Goal: Use online tool/utility: Utilize a website feature to perform a specific function

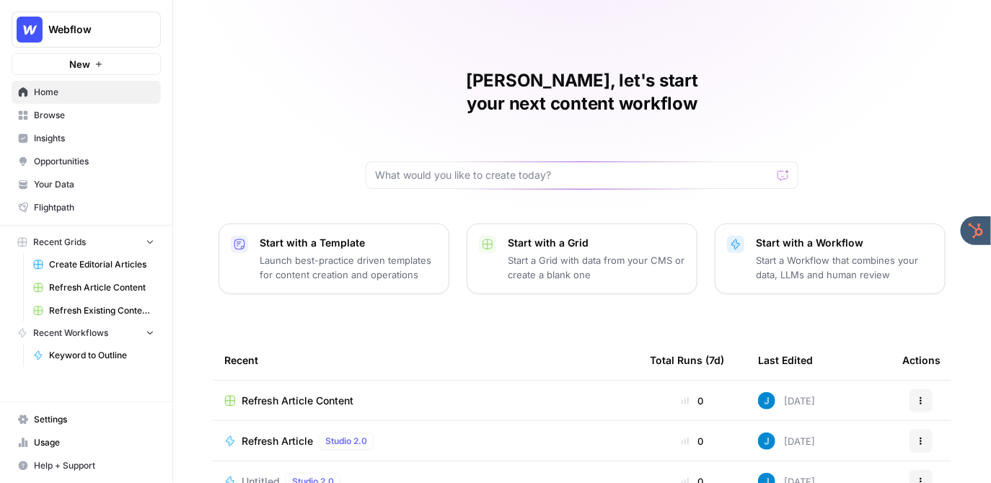
click at [105, 35] on span "Webflow" at bounding box center [91, 29] width 87 height 14
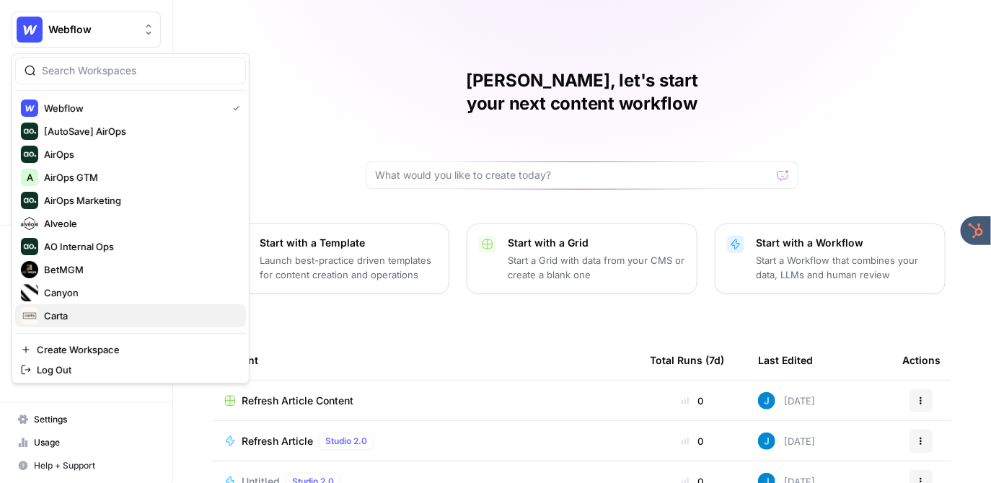
click at [92, 315] on span "Carta" at bounding box center [139, 316] width 190 height 14
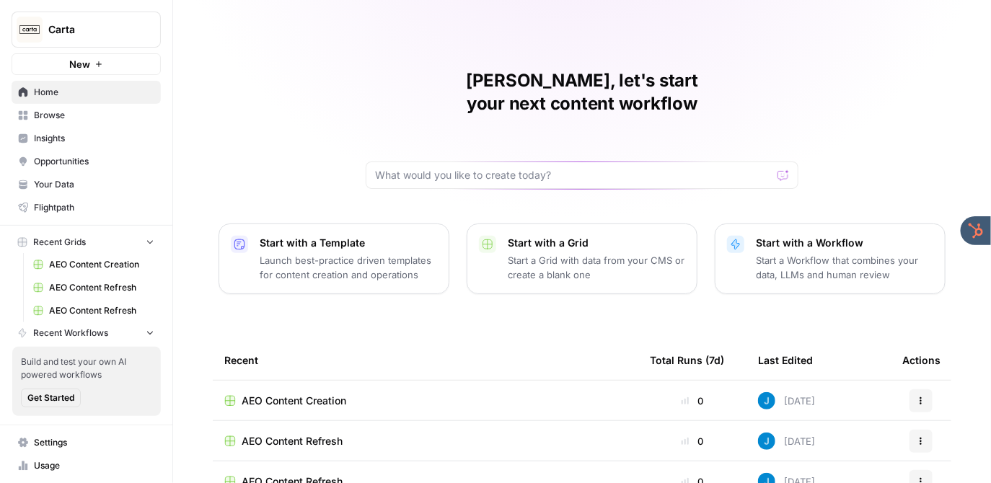
click at [286, 124] on div "Jordan, let's start your next content workflow Start with a Template Launch bes…" at bounding box center [582, 343] width 818 height 687
click at [96, 140] on span "Insights" at bounding box center [94, 138] width 120 height 13
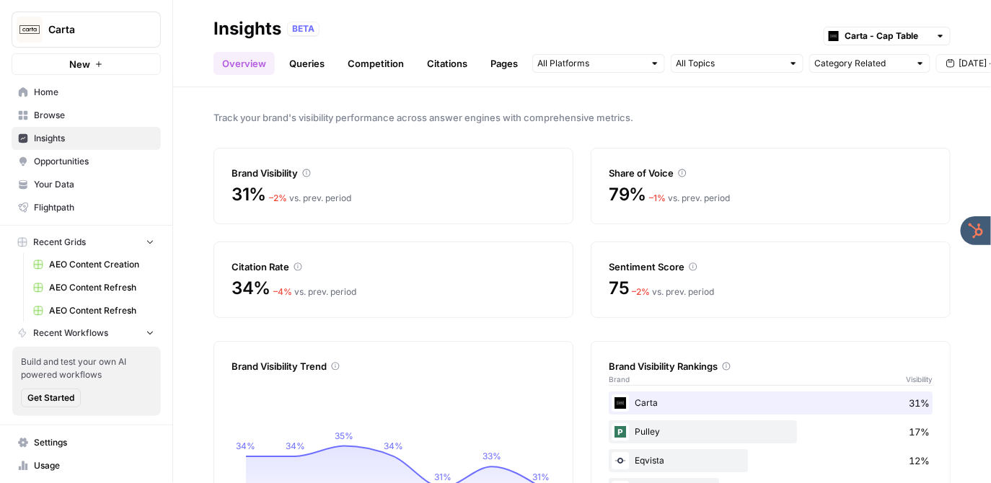
click at [508, 34] on div "BETA Carta - Cap Table" at bounding box center [619, 28] width 664 height 19
click at [978, 65] on span "[DATE] - [DATE]" at bounding box center [992, 63] width 65 height 13
click at [897, 152] on div "3" at bounding box center [904, 150] width 19 height 19
click at [929, 175] on div "11" at bounding box center [927, 174] width 19 height 19
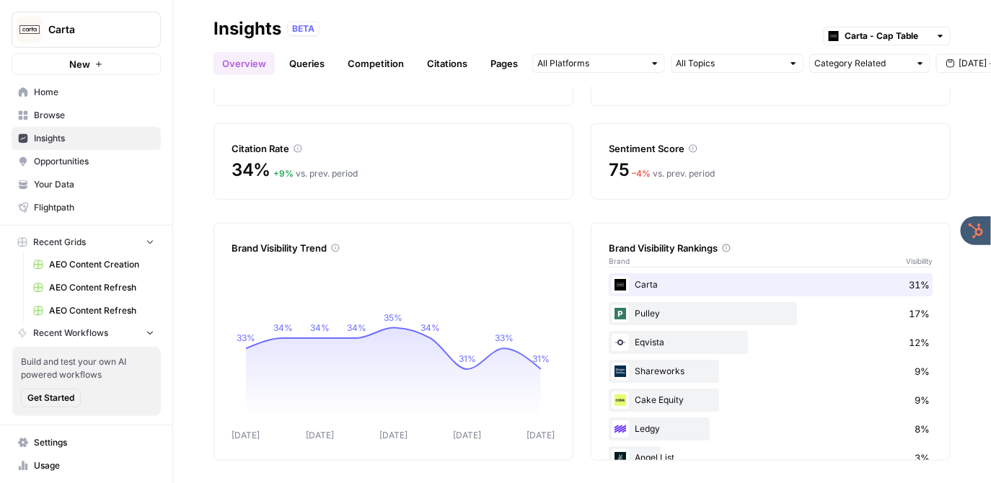
click at [305, 63] on link "Queries" at bounding box center [307, 63] width 53 height 23
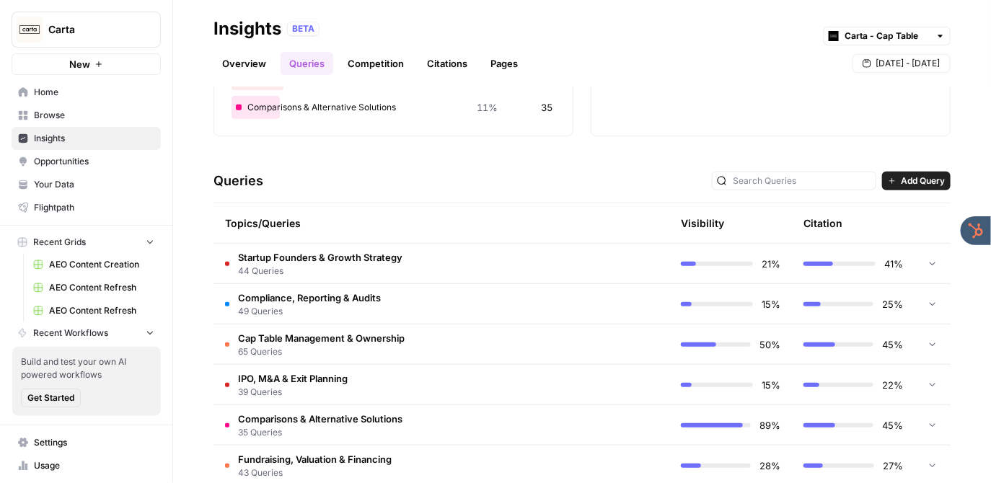
scroll to position [286, 0]
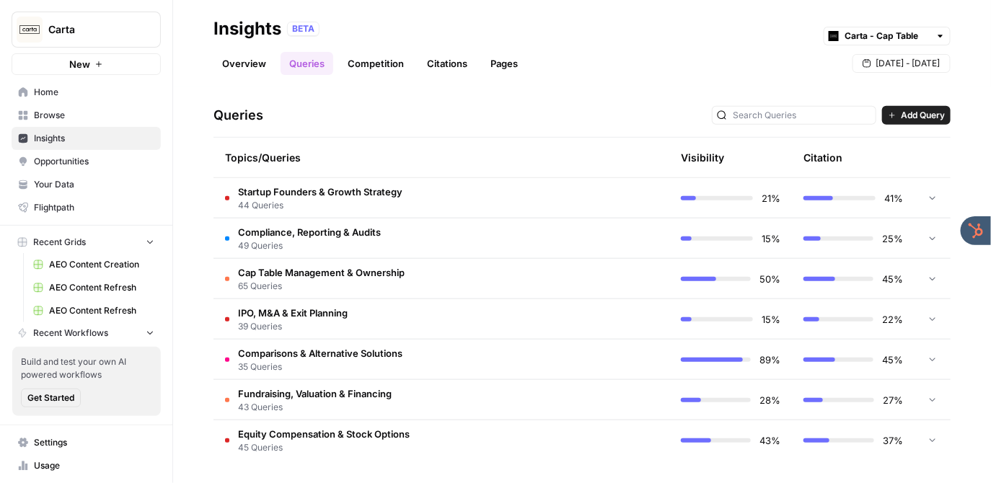
click at [442, 198] on td "Startup Founders & Growth Strategy 44 Queries" at bounding box center [380, 198] width 333 height 40
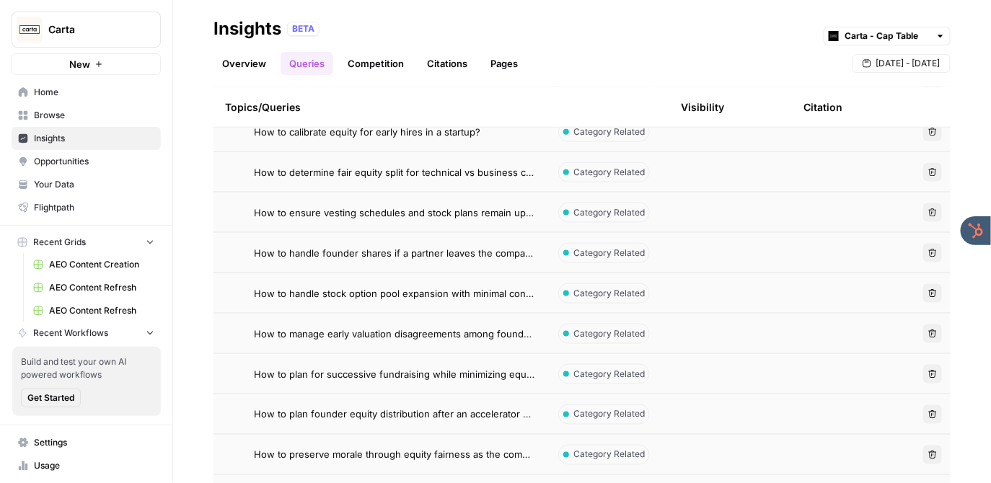
scroll to position [597, 0]
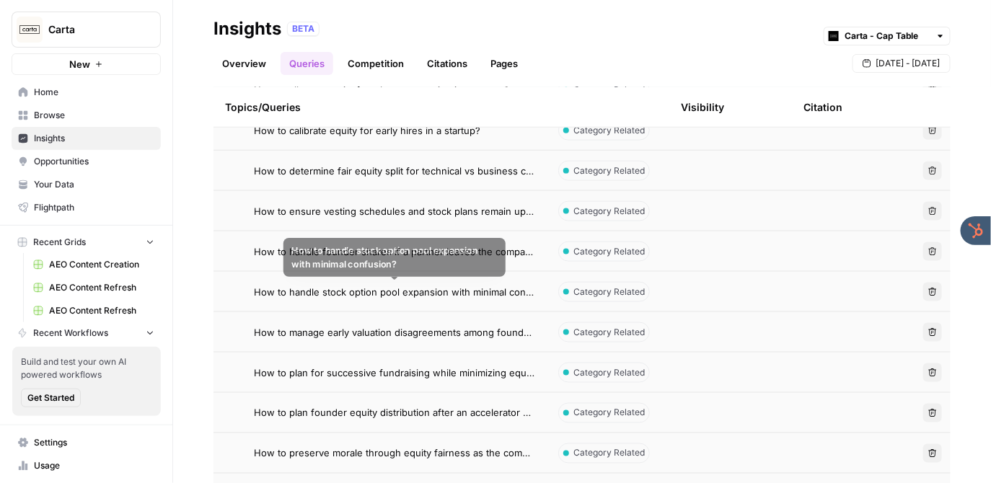
click at [447, 291] on span "How to handle stock option pool expansion with minimal confusion?" at bounding box center [394, 292] width 281 height 14
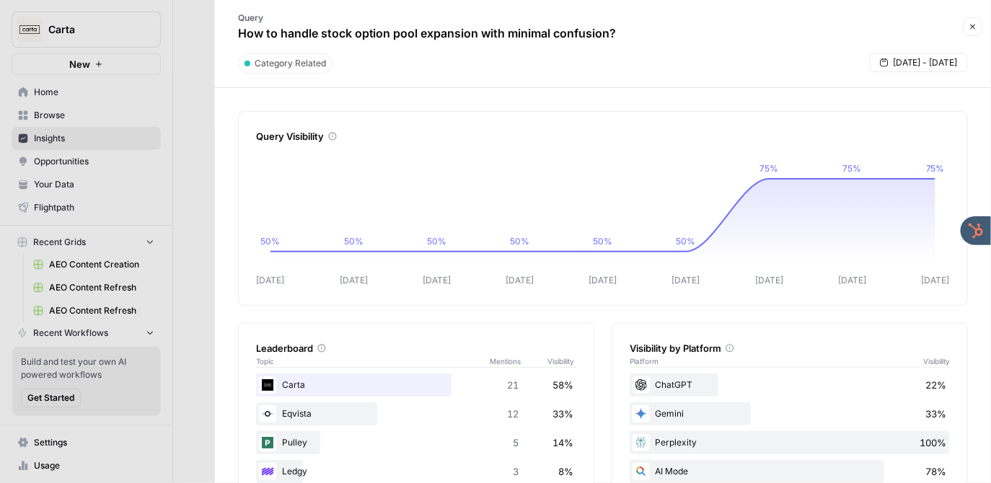
click at [193, 84] on div at bounding box center [495, 241] width 991 height 483
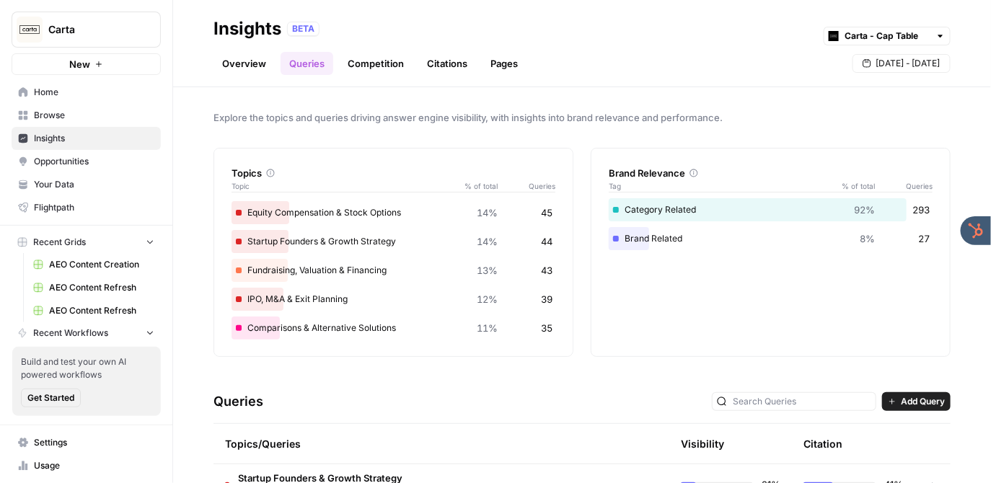
scroll to position [346, 0]
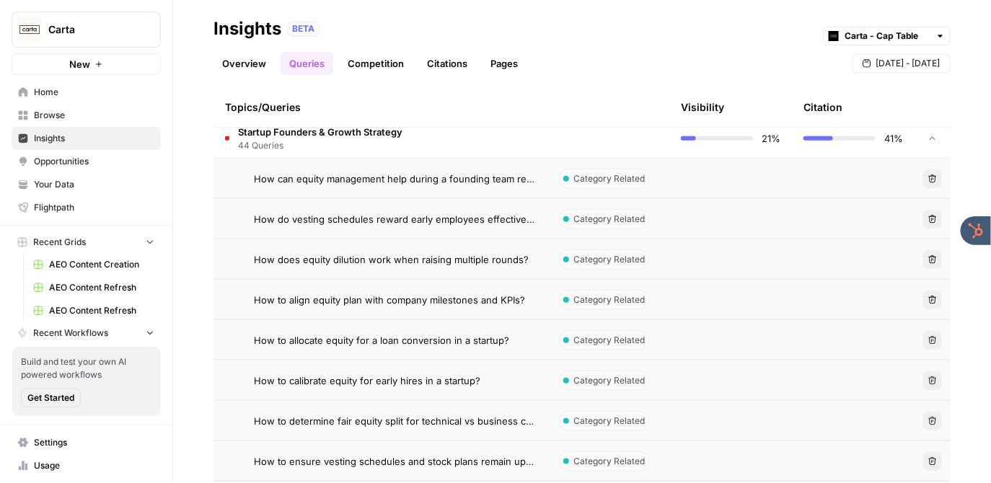
click at [378, 170] on td "How can equity management help during a founding team reshuffle?" at bounding box center [380, 179] width 333 height 40
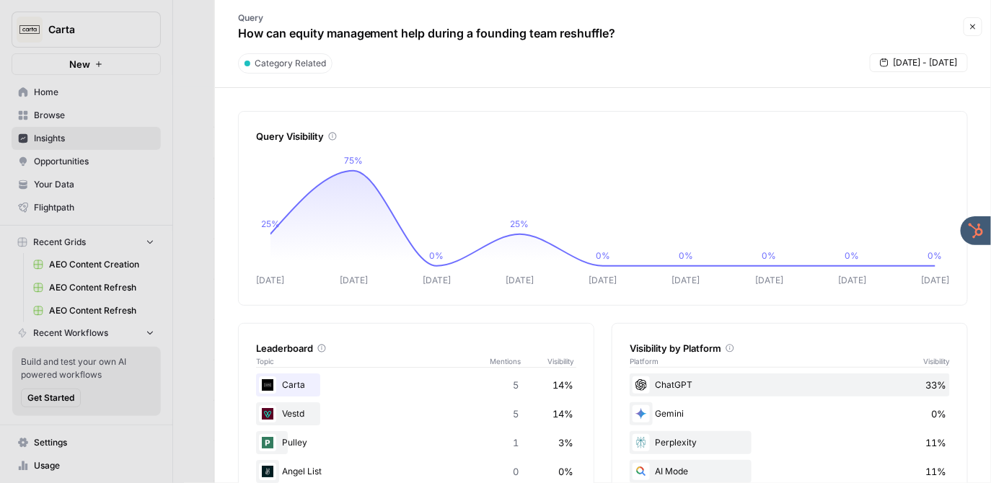
click at [975, 27] on icon "button" at bounding box center [973, 26] width 9 height 9
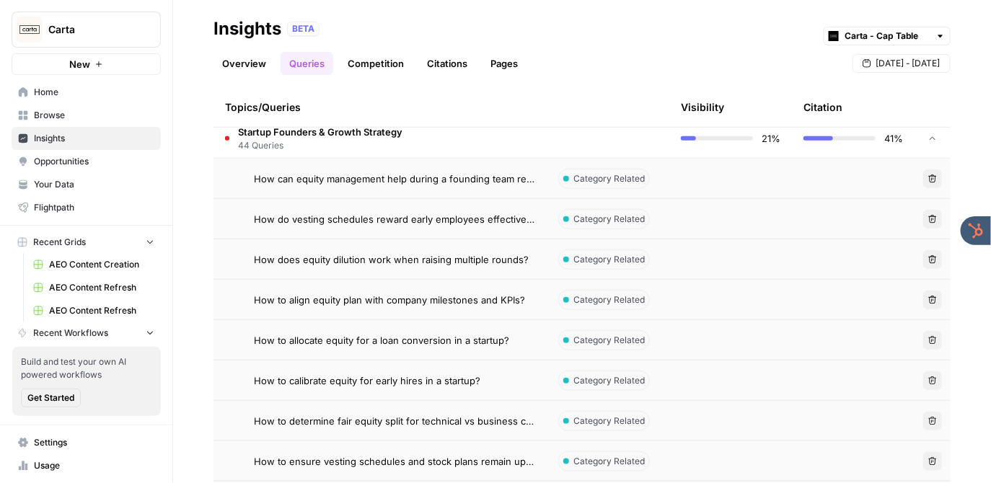
click at [415, 136] on td "Startup Founders & Growth Strategy 44 Queries" at bounding box center [380, 138] width 333 height 40
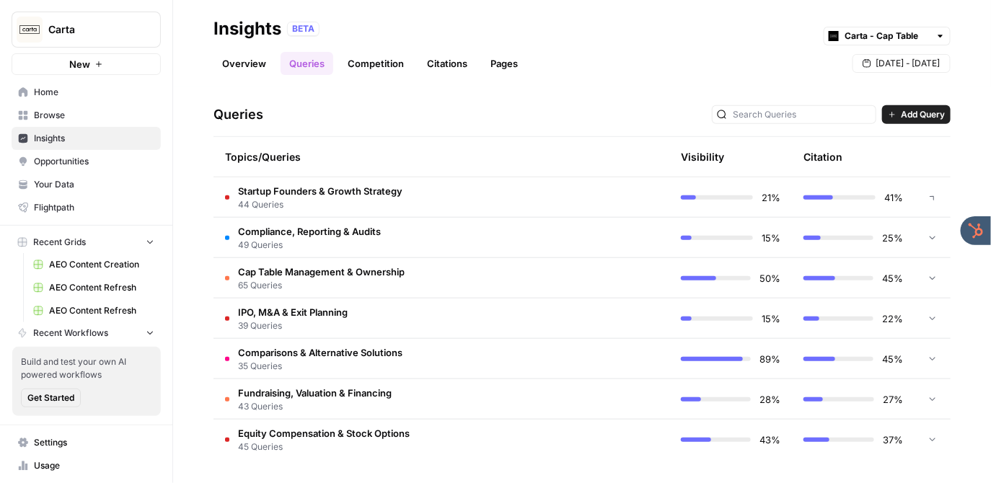
scroll to position [286, 0]
click at [372, 64] on link "Competition" at bounding box center [376, 63] width 74 height 23
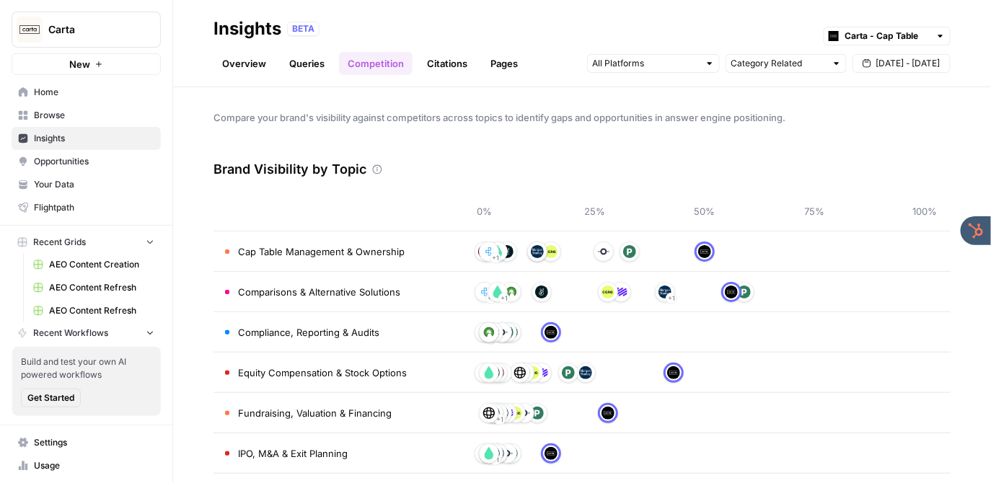
click at [453, 63] on link "Citations" at bounding box center [447, 63] width 58 height 23
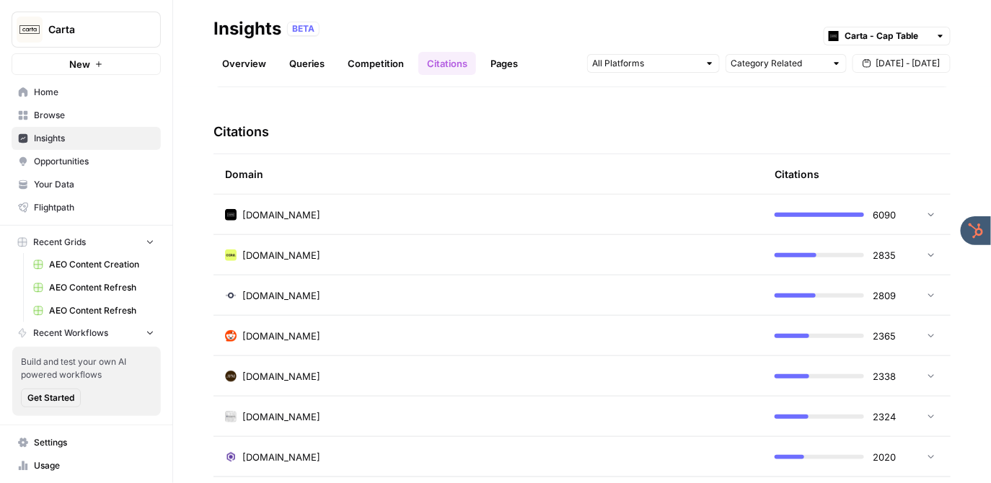
scroll to position [315, 0]
click at [346, 253] on div "[DOMAIN_NAME]" at bounding box center [488, 254] width 527 height 14
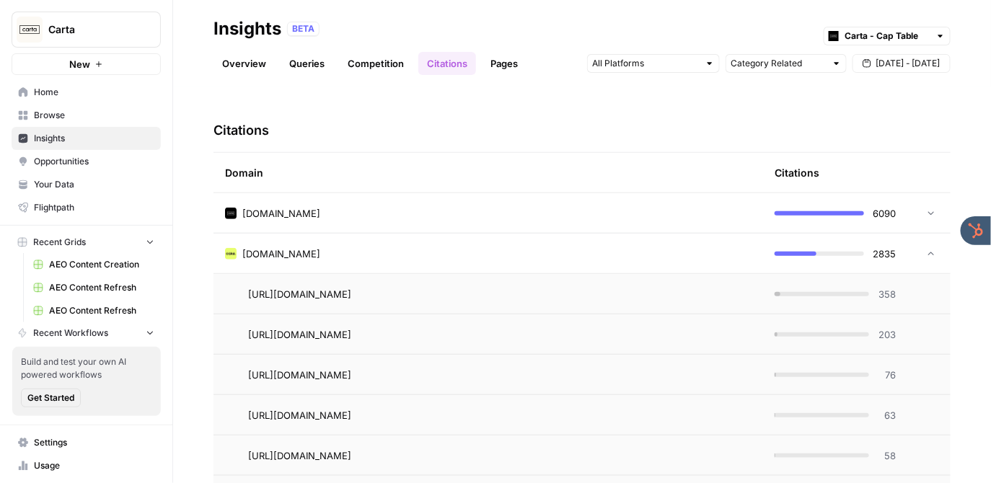
click at [346, 253] on div "[DOMAIN_NAME]" at bounding box center [488, 254] width 527 height 14
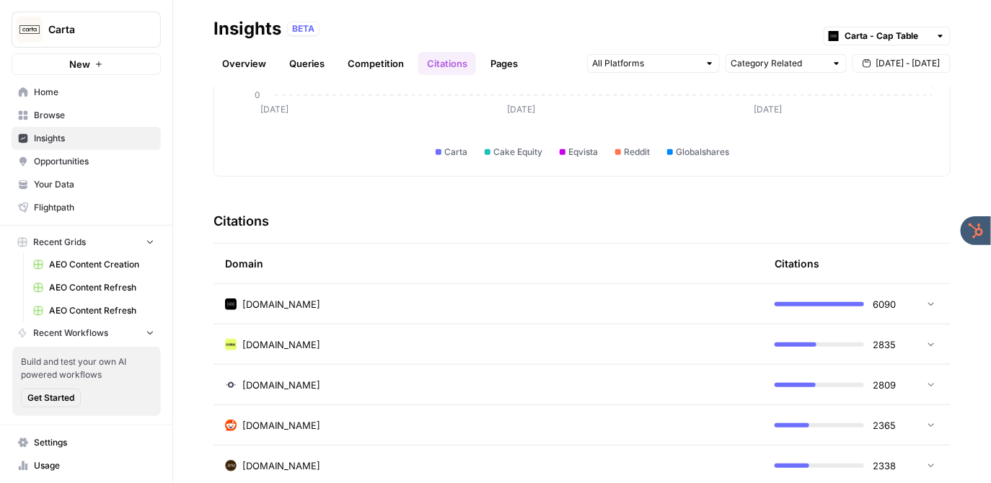
scroll to position [0, 0]
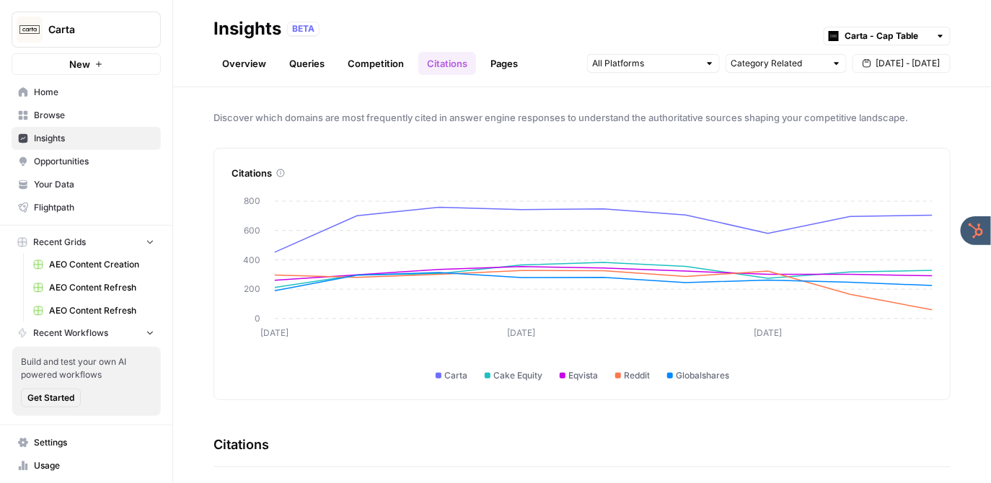
click at [112, 155] on span "Opportunities" at bounding box center [94, 161] width 120 height 13
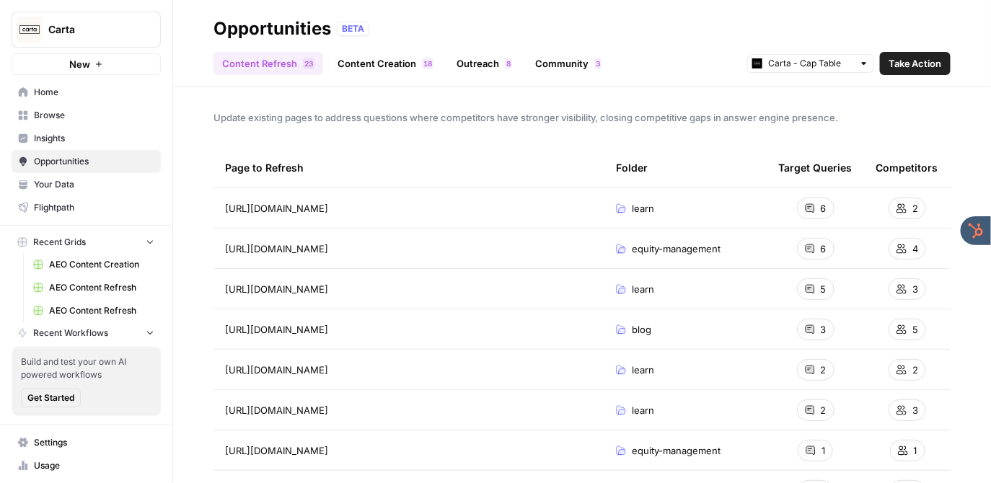
click at [359, 61] on link "Content Creation 8 1" at bounding box center [385, 63] width 113 height 23
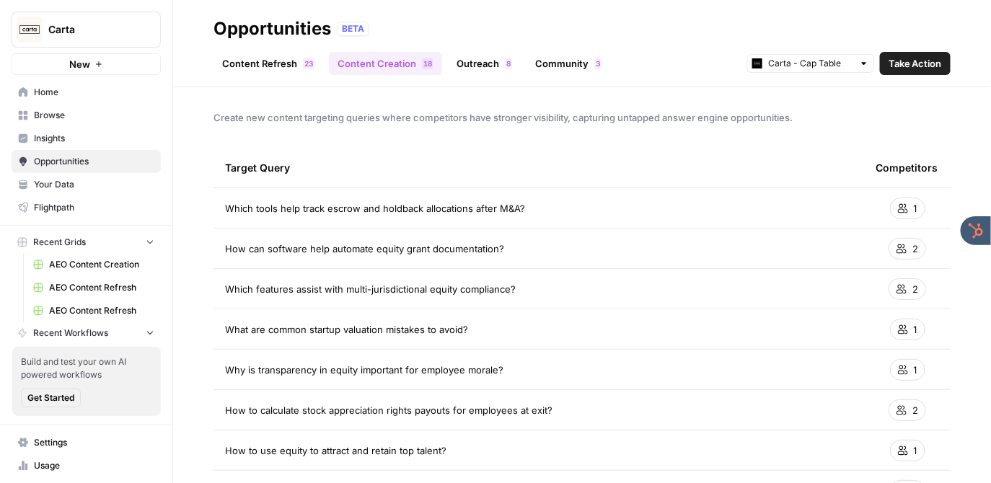
click at [277, 61] on link "Content Refresh 3 2" at bounding box center [269, 63] width 110 height 23
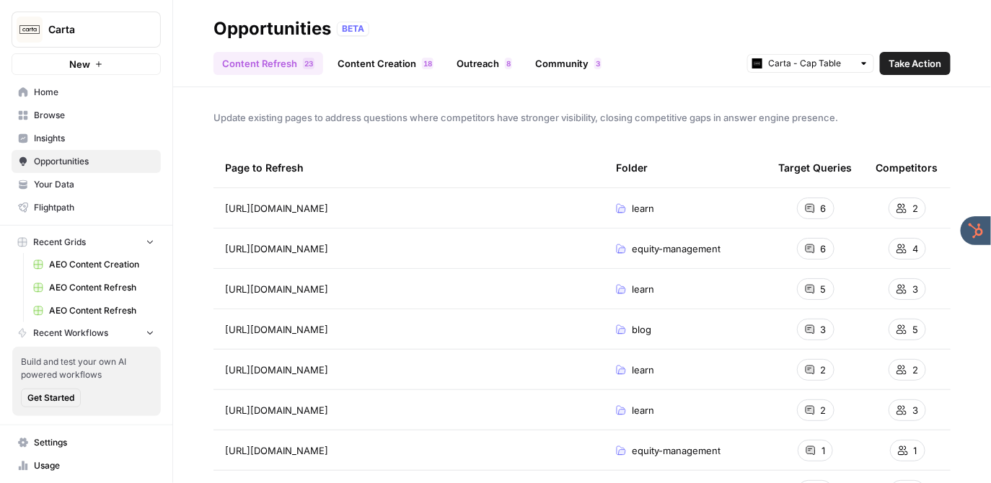
click at [923, 63] on span "Take Action" at bounding box center [915, 63] width 53 height 14
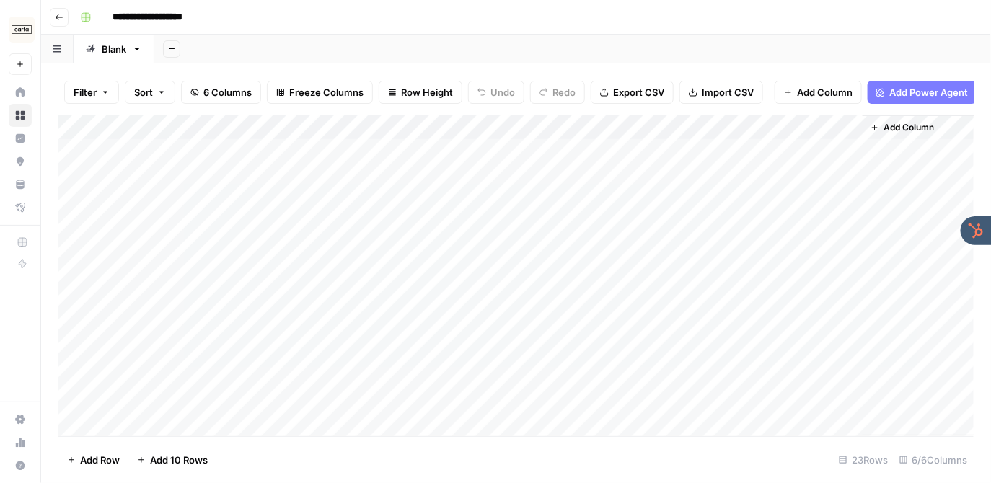
click at [573, 126] on div "Add Column" at bounding box center [516, 275] width 916 height 321
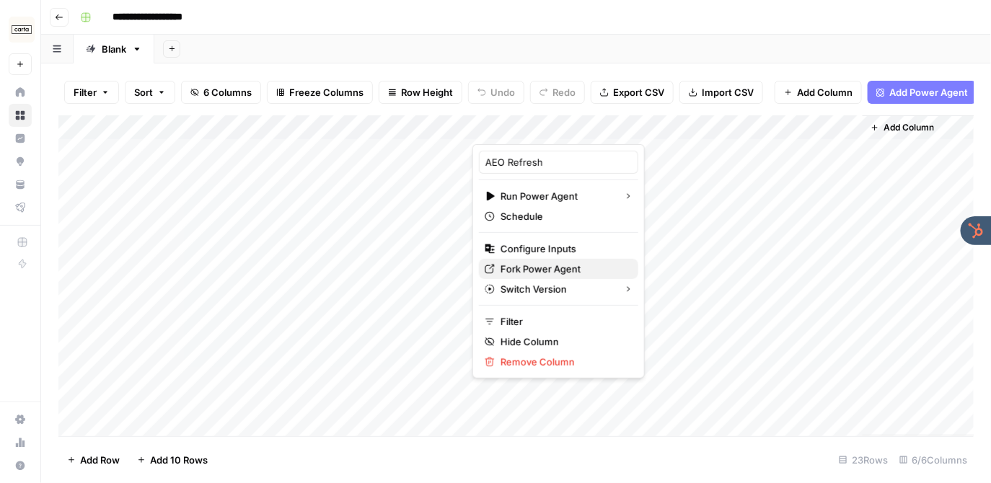
click at [537, 267] on span "Fork Power Agent" at bounding box center [564, 269] width 126 height 14
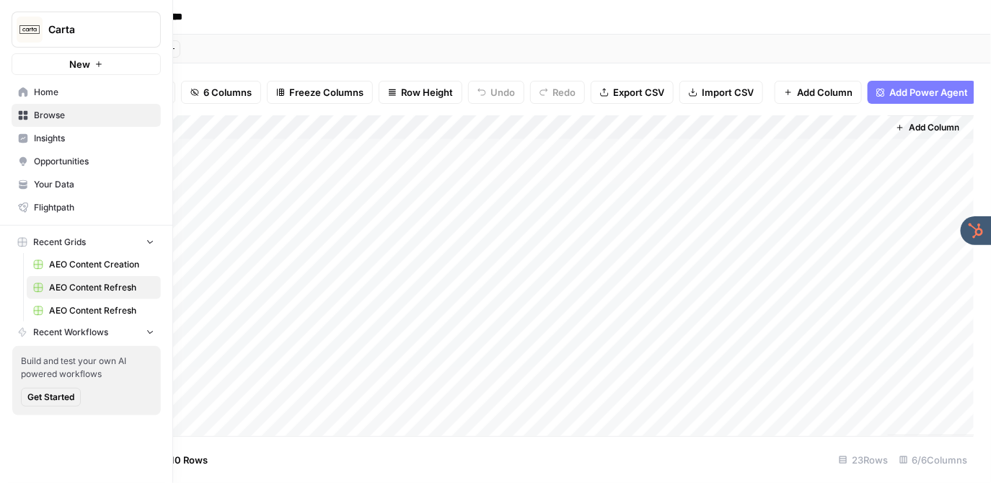
click at [23, 29] on img "Workspace: Carta" at bounding box center [30, 30] width 26 height 26
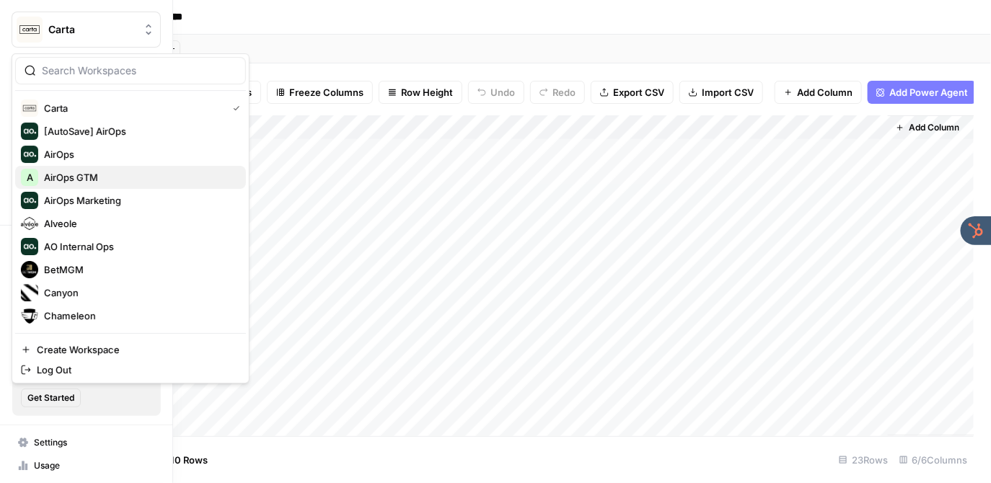
click at [108, 178] on span "AirOps GTM" at bounding box center [139, 177] width 190 height 14
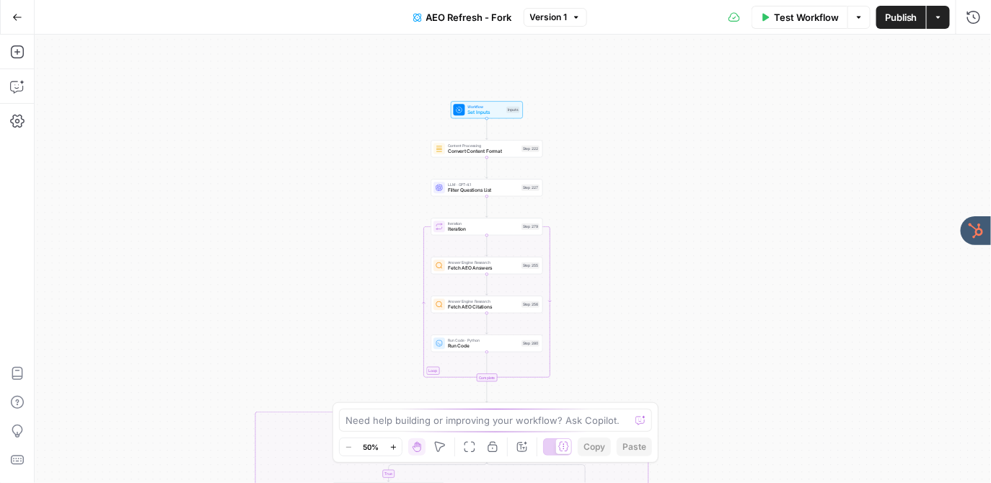
click at [600, 168] on div "true false true false true false true false true false Workflow Set Inputs Inpu…" at bounding box center [513, 259] width 957 height 449
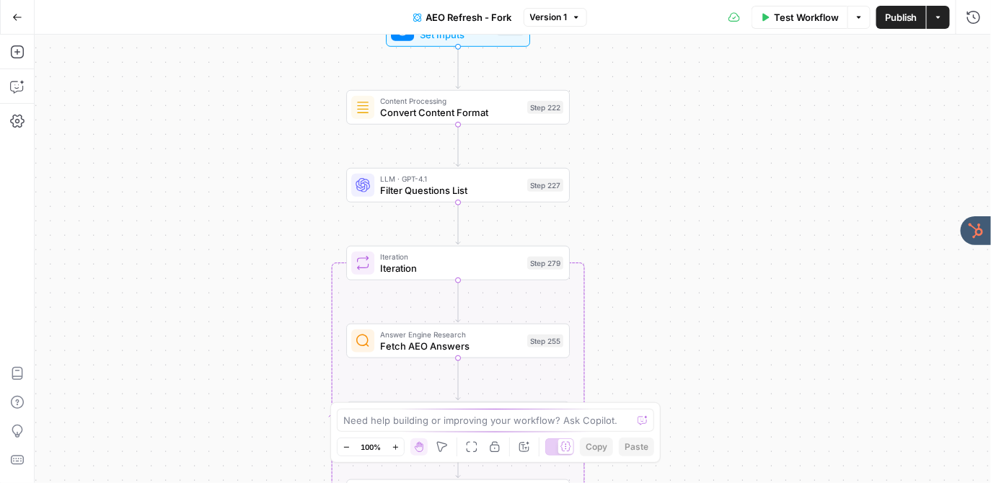
drag, startPoint x: 582, startPoint y: 246, endPoint x: 681, endPoint y: 222, distance: 101.7
click at [681, 222] on div "true false true false true false true false true false Workflow Set Inputs Inpu…" at bounding box center [513, 259] width 957 height 449
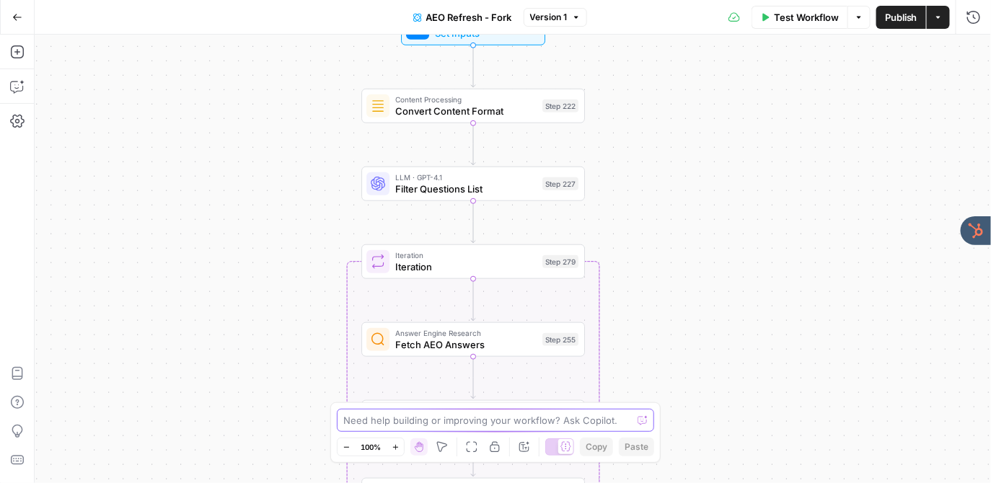
click at [466, 427] on textarea at bounding box center [487, 420] width 289 height 14
type textarea "explain this workflow to me"
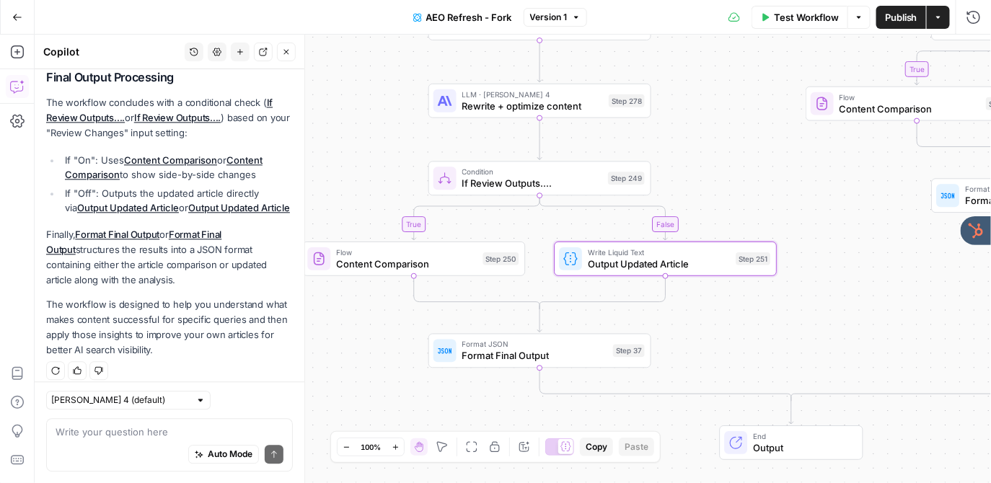
scroll to position [1070, 0]
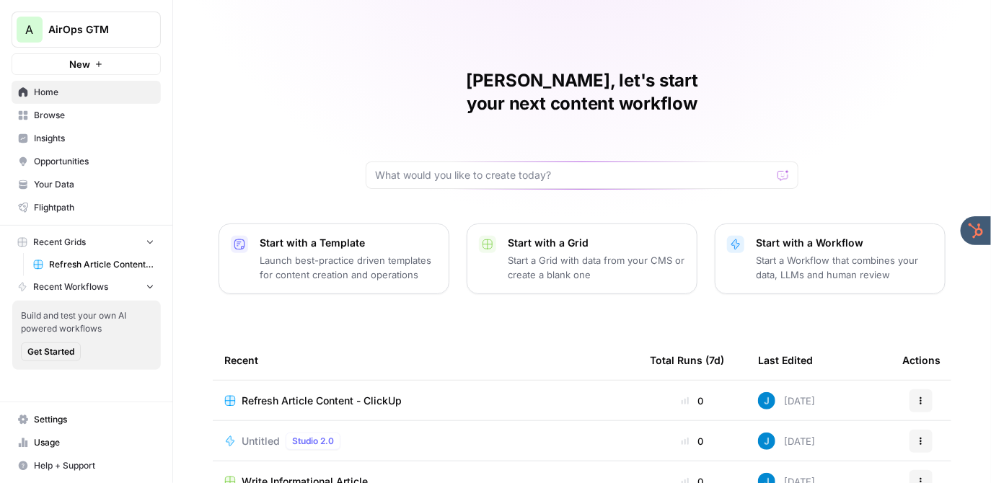
click at [356, 381] on td "Refresh Article Content - ClickUp" at bounding box center [426, 401] width 426 height 40
click at [330, 385] on td "Refresh Article Content - ClickUp" at bounding box center [426, 401] width 426 height 40
click at [323, 394] on span "Refresh Article Content - ClickUp" at bounding box center [322, 401] width 160 height 14
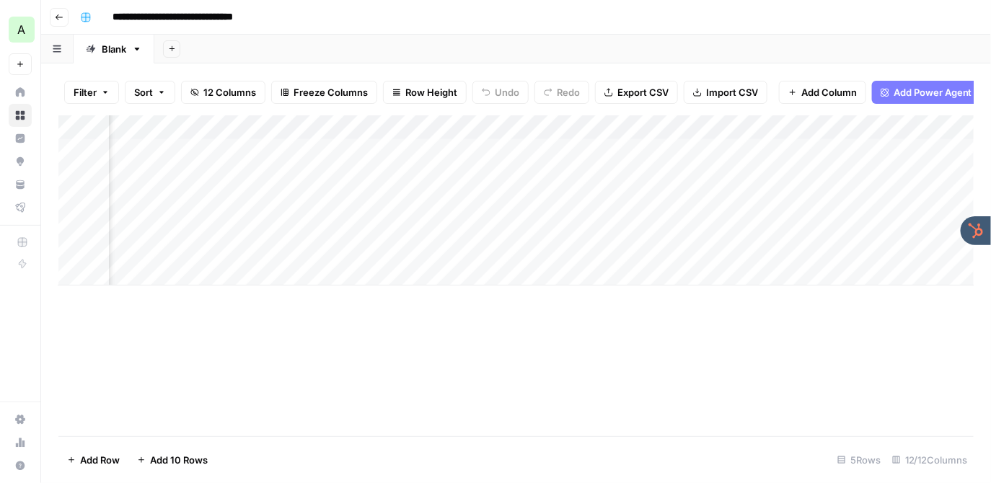
scroll to position [0, 409]
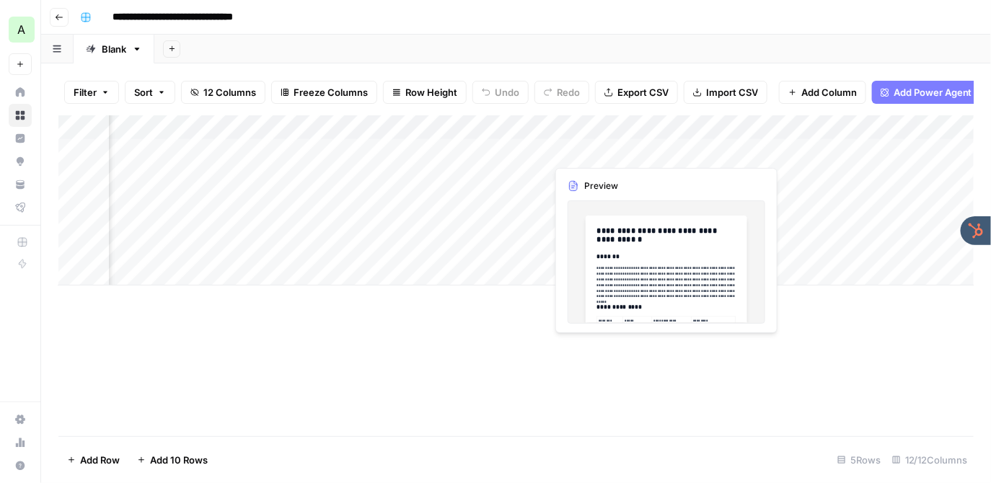
click at [592, 152] on div "Add Column" at bounding box center [516, 200] width 916 height 170
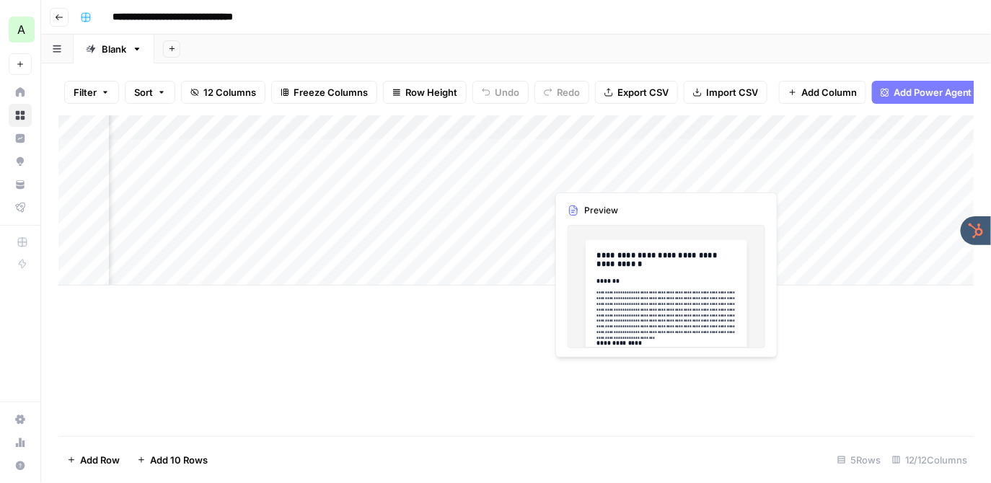
click at [606, 153] on div "Add Column" at bounding box center [516, 200] width 916 height 170
click at [606, 153] on body "**********" at bounding box center [495, 241] width 991 height 483
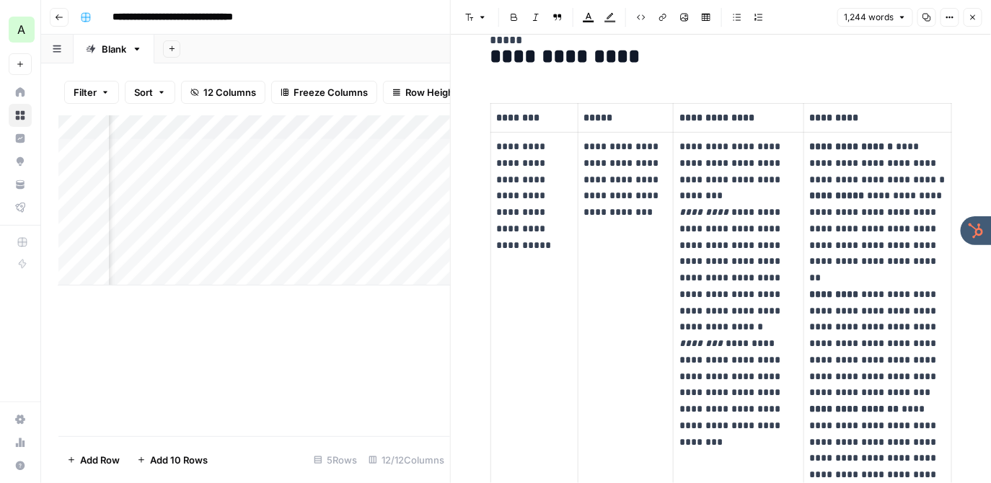
scroll to position [281, 0]
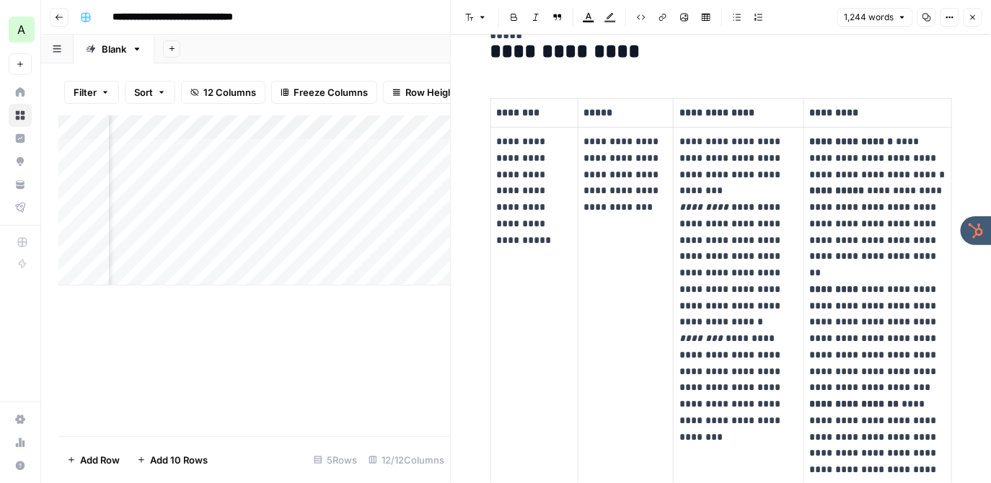
click at [975, 16] on icon "button" at bounding box center [973, 17] width 5 height 5
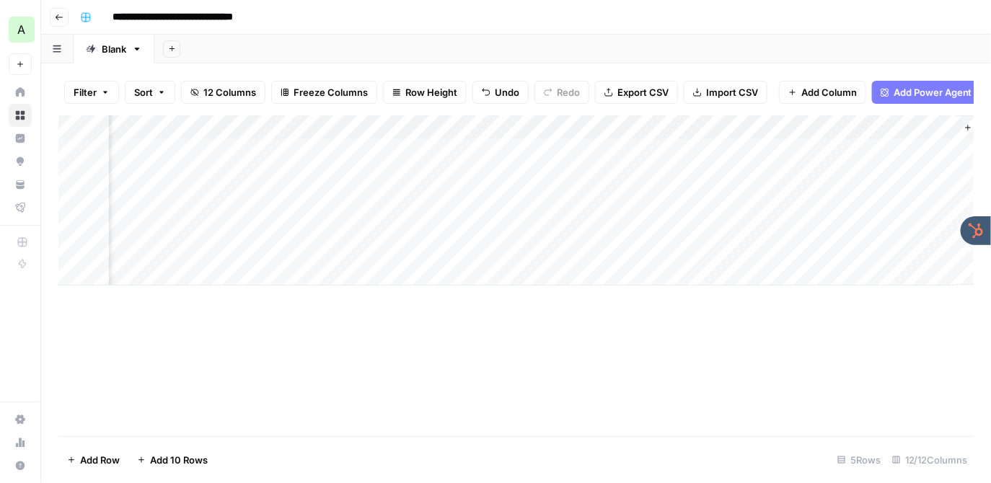
scroll to position [0, 1218]
click at [851, 152] on div "Add Column" at bounding box center [516, 200] width 916 height 170
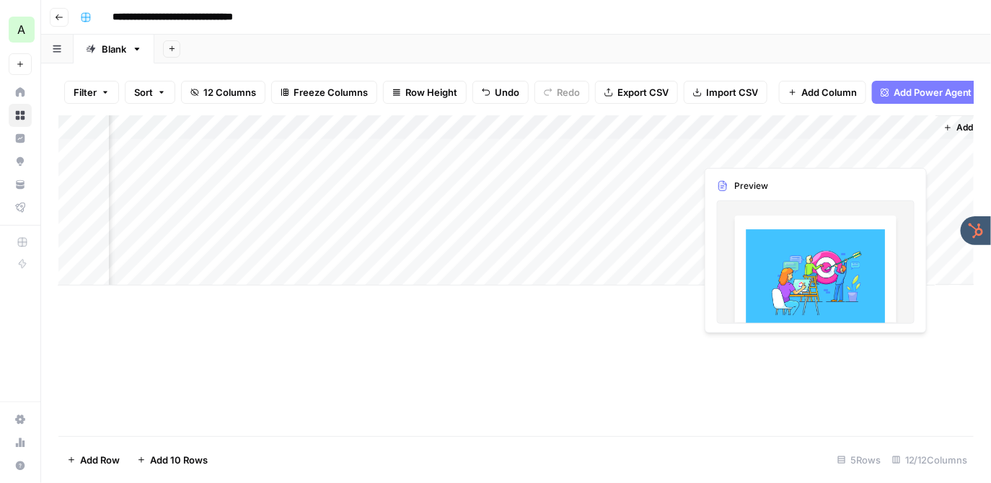
click at [851, 152] on div "Add Column" at bounding box center [516, 200] width 916 height 170
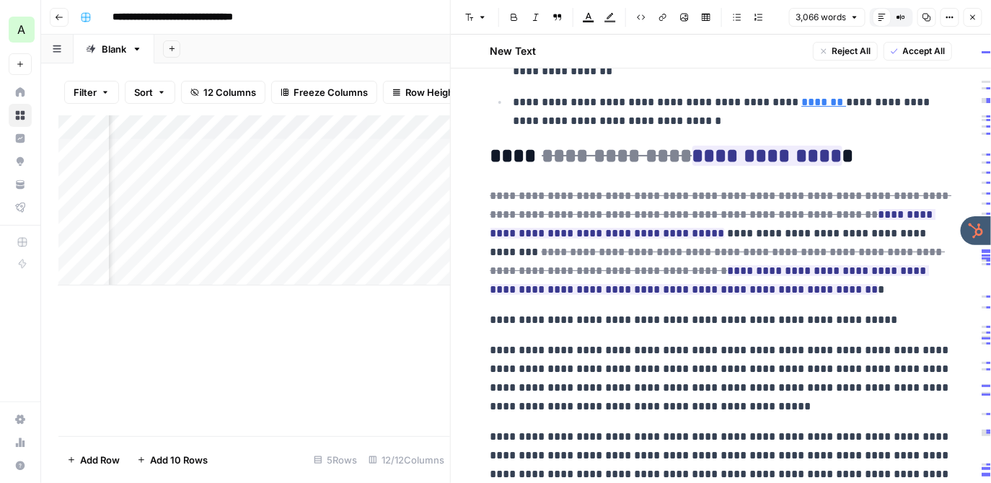
scroll to position [1717, 0]
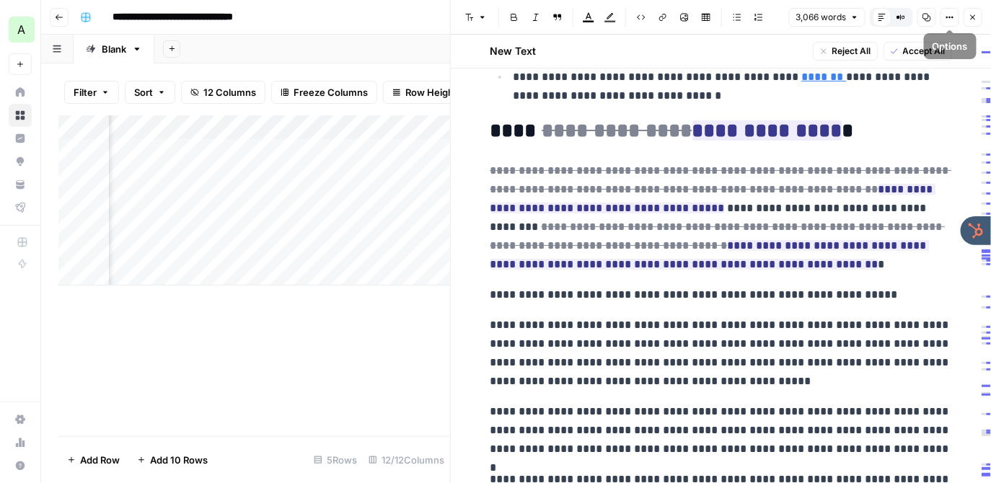
click at [975, 16] on icon "button" at bounding box center [973, 17] width 9 height 9
